Goal: Find specific page/section: Find specific page/section

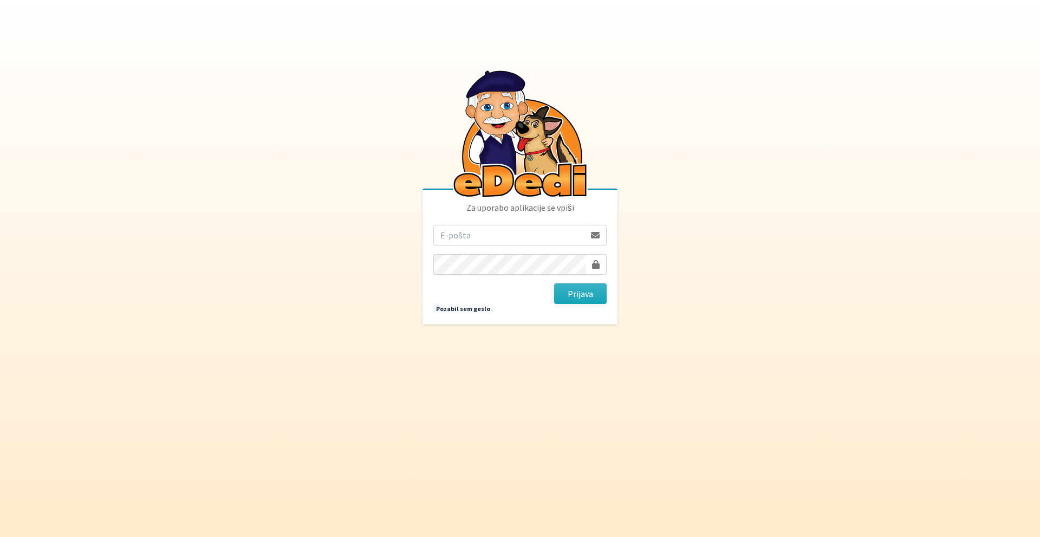
click at [467, 231] on input "email" at bounding box center [509, 235] width 152 height 21
type input "marko.gril@erps.si"
click at [554, 283] on button "Prijava" at bounding box center [580, 293] width 53 height 21
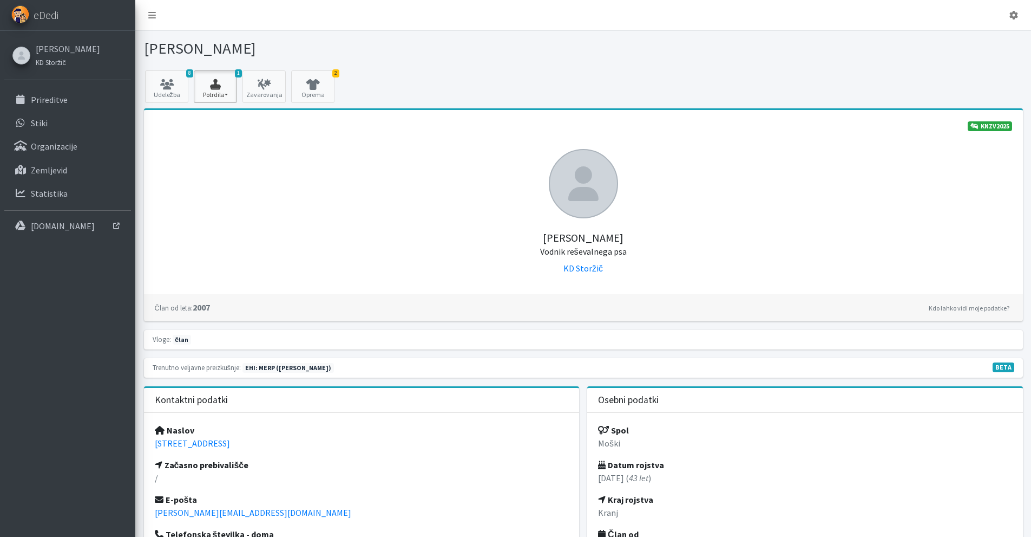
click at [223, 90] on button "1 Potrdila" at bounding box center [215, 86] width 43 height 32
click at [312, 91] on link "2 Oprema" at bounding box center [312, 86] width 43 height 32
click at [58, 48] on link "[PERSON_NAME]" at bounding box center [68, 48] width 64 height 13
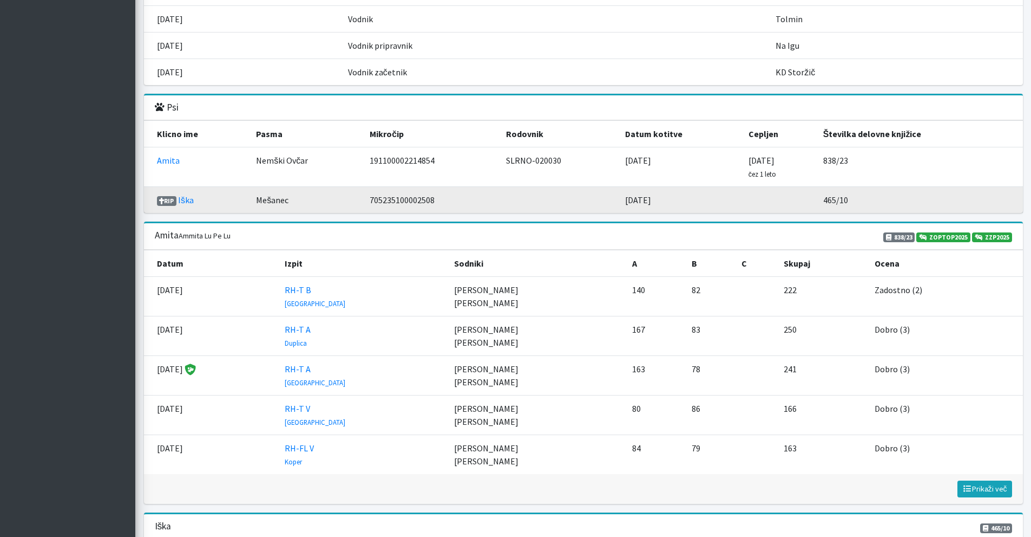
scroll to position [1191, 0]
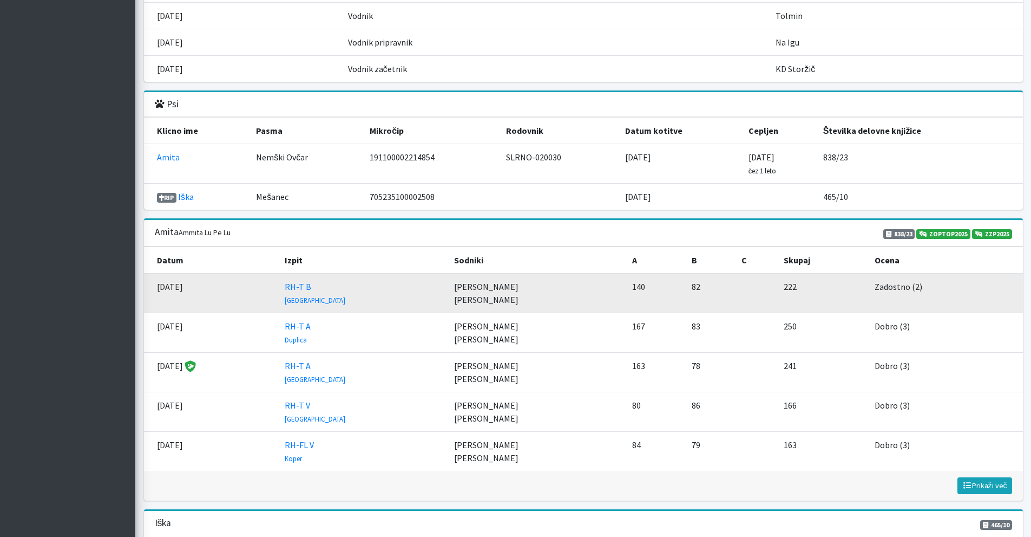
click at [834, 289] on td "222" at bounding box center [822, 293] width 91 height 40
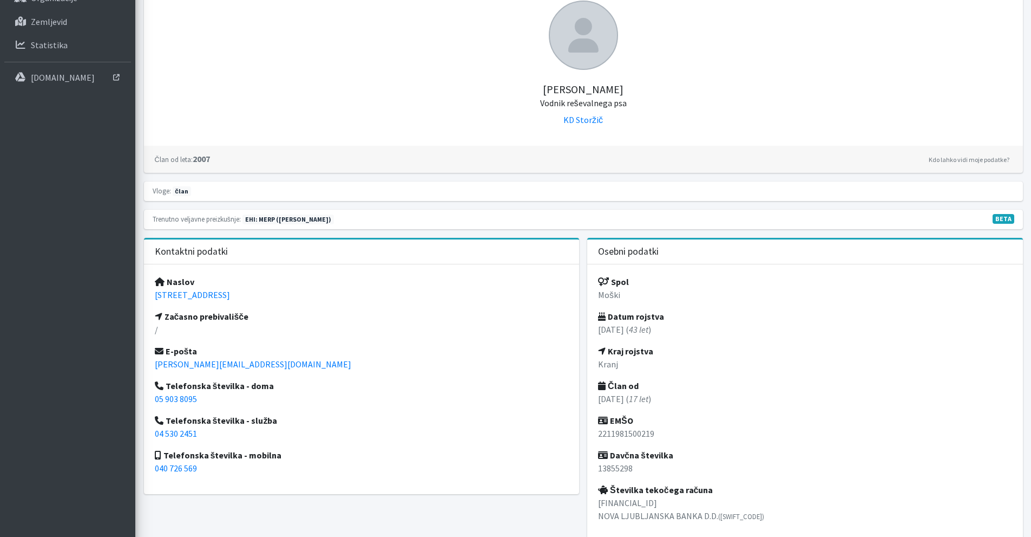
scroll to position [135, 0]
